Goal: Information Seeking & Learning: Check status

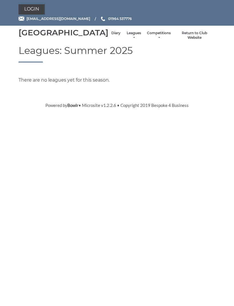
click at [126, 39] on link "Leagues" at bounding box center [133, 35] width 15 height 9
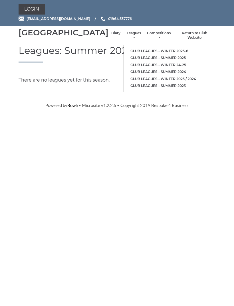
click at [153, 54] on link "Club leagues - Winter 2025-6" at bounding box center [162, 51] width 79 height 7
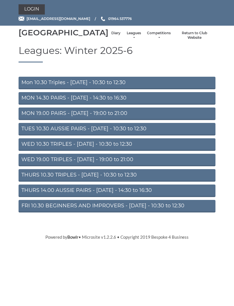
click at [125, 88] on link "Mon 10.30 Triples - Monday - 10:30 to 12:30" at bounding box center [117, 83] width 197 height 13
click at [128, 166] on link "WED 19.00 TRIPLES - [DATE] - 19:00 to 21:00" at bounding box center [117, 160] width 197 height 13
click at [154, 40] on link "Competitions" at bounding box center [159, 35] width 24 height 9
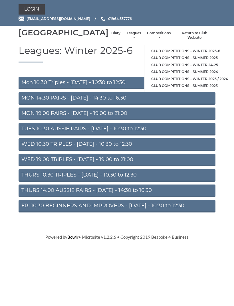
click at [194, 51] on link "Club competitions - Winter 2025-6" at bounding box center [189, 51] width 90 height 7
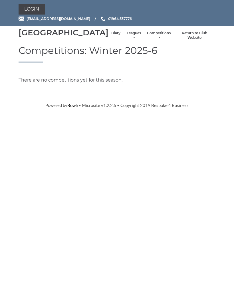
click at [111, 36] on link "Diary" at bounding box center [115, 33] width 9 height 5
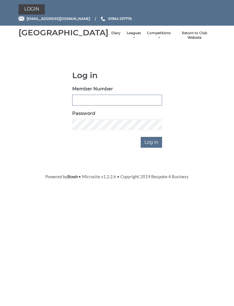
type input "0091"
click at [152, 148] on input "Log in" at bounding box center [151, 142] width 21 height 11
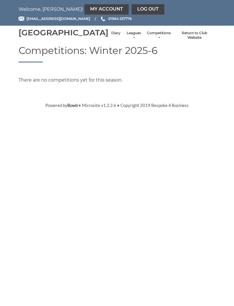
click at [111, 36] on link "Diary" at bounding box center [115, 33] width 9 height 5
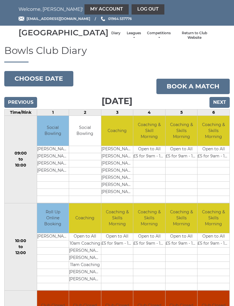
click at [220, 108] on input "Next" at bounding box center [219, 102] width 20 height 11
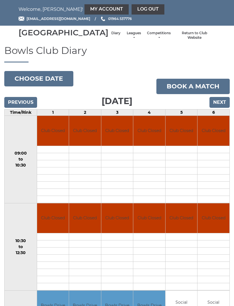
click at [218, 108] on input "Next" at bounding box center [219, 102] width 20 height 11
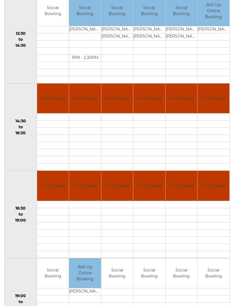
scroll to position [294, 0]
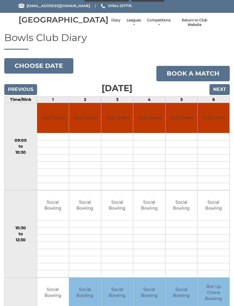
click at [218, 95] on input "Next" at bounding box center [219, 89] width 20 height 11
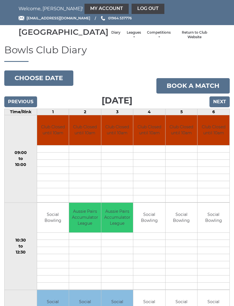
click at [214, 107] on input "Next" at bounding box center [219, 102] width 20 height 11
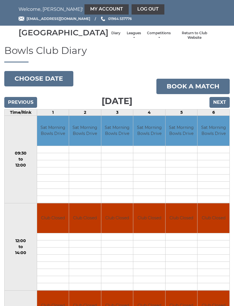
click at [217, 108] on input "Next" at bounding box center [219, 102] width 20 height 11
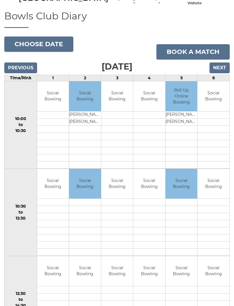
scroll to position [22, 0]
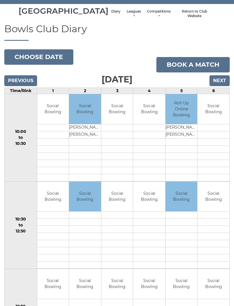
click at [219, 86] on input "Next" at bounding box center [219, 80] width 20 height 11
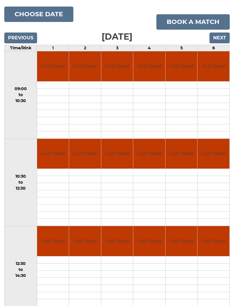
click at [218, 44] on input "Next" at bounding box center [219, 38] width 20 height 11
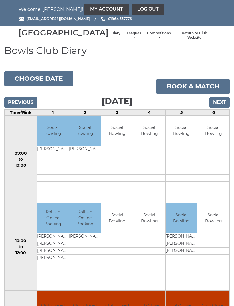
click at [220, 108] on input "Next" at bounding box center [219, 102] width 20 height 11
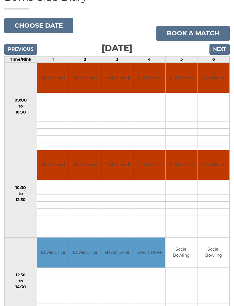
scroll to position [53, 0]
click at [219, 55] on input "Next" at bounding box center [219, 49] width 20 height 11
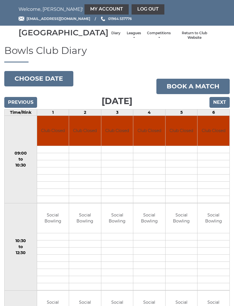
click at [216, 108] on input "Next" at bounding box center [219, 102] width 20 height 11
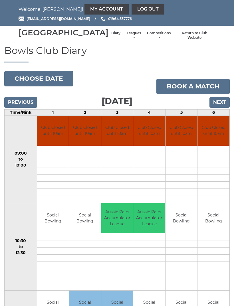
click at [220, 105] on input "Next" at bounding box center [219, 102] width 20 height 11
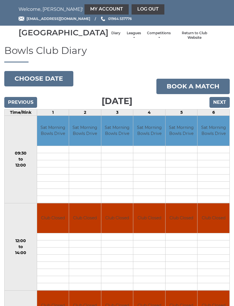
click at [219, 107] on input "Next" at bounding box center [219, 102] width 20 height 11
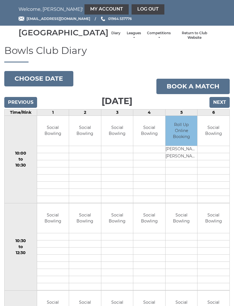
click at [58, 85] on button "Choose date" at bounding box center [38, 78] width 69 height 15
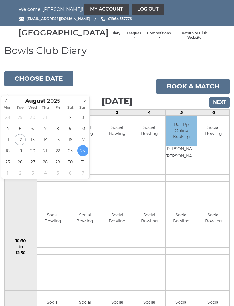
click at [84, 100] on icon at bounding box center [84, 101] width 4 height 4
type input "[DATE]"
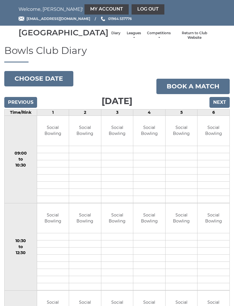
click at [215, 108] on input "Next" at bounding box center [219, 102] width 20 height 11
click at [219, 108] on input "Next" at bounding box center [219, 102] width 20 height 11
click at [221, 108] on input "Next" at bounding box center [219, 102] width 20 height 11
click at [220, 108] on input "Next" at bounding box center [219, 102] width 20 height 11
click at [93, 10] on link "My Account" at bounding box center [106, 9] width 44 height 10
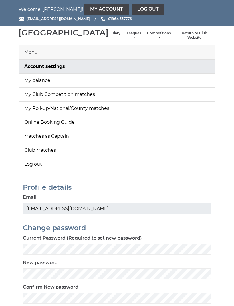
click at [99, 87] on link "My balance" at bounding box center [117, 81] width 197 height 14
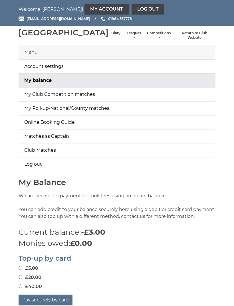
click at [131, 7] on link "Log out" at bounding box center [147, 9] width 33 height 10
